Goal: Obtain resource: Download file/media

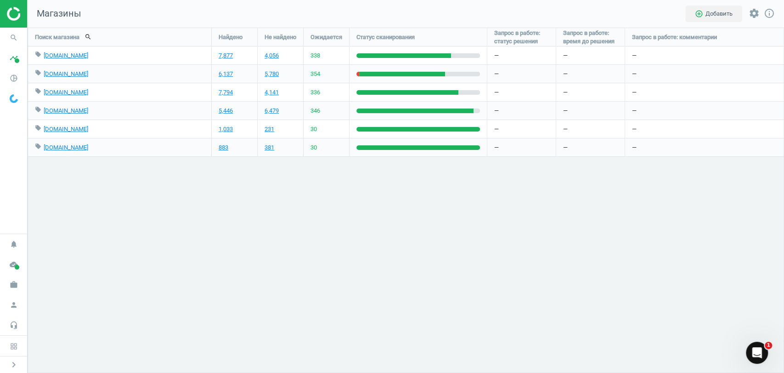
scroll to position [361, 772]
click at [10, 63] on icon "timeline" at bounding box center [13, 57] width 17 height 17
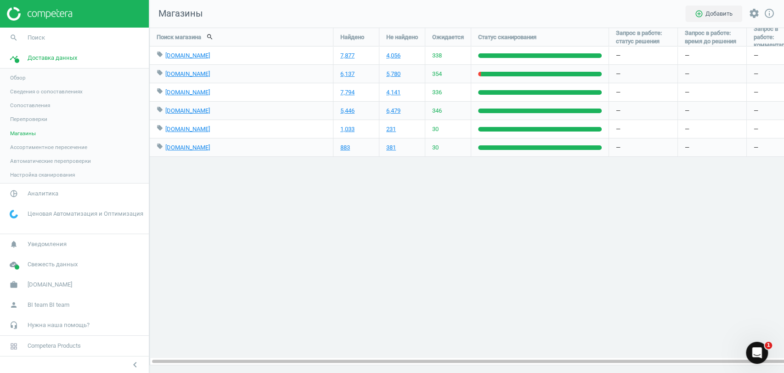
scroll to position [361, 650]
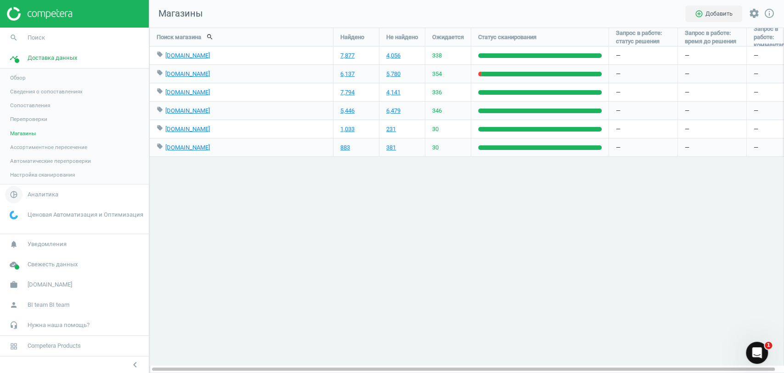
click at [37, 194] on span "Аналитика" at bounding box center [43, 194] width 31 height 8
click at [22, 113] on span "Товары" at bounding box center [19, 111] width 19 height 7
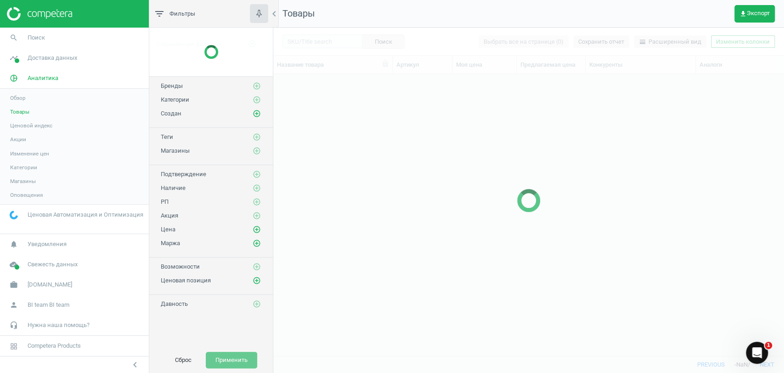
scroll to position [265, 503]
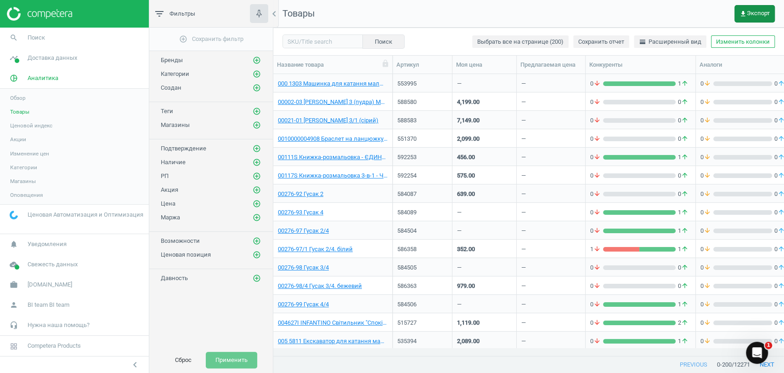
click at [753, 10] on span "get_app Экспорт" at bounding box center [755, 13] width 30 height 7
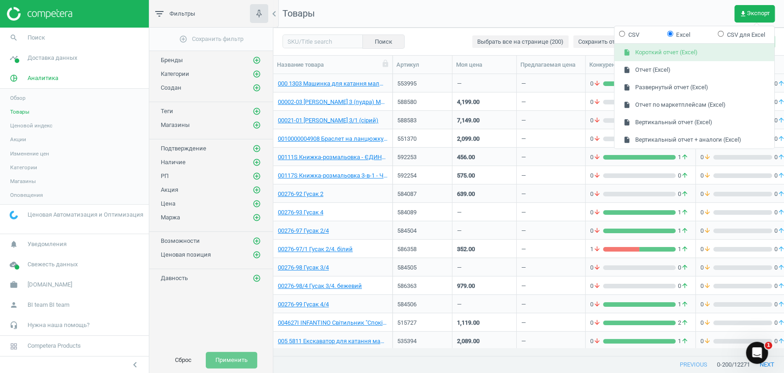
click at [677, 52] on button "insert_drive_file Короткий отчет (Excel)" at bounding box center [695, 52] width 160 height 17
